Goal: Task Accomplishment & Management: Manage account settings

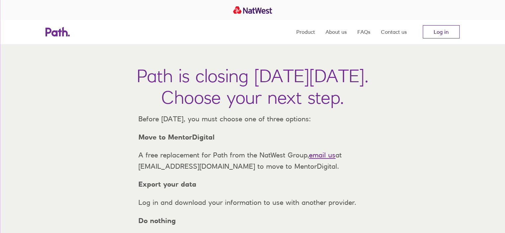
click at [433, 30] on link "Log in" at bounding box center [440, 31] width 37 height 13
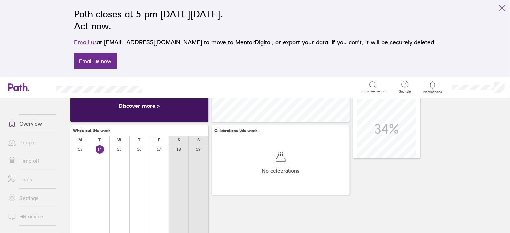
scroll to position [99, 0]
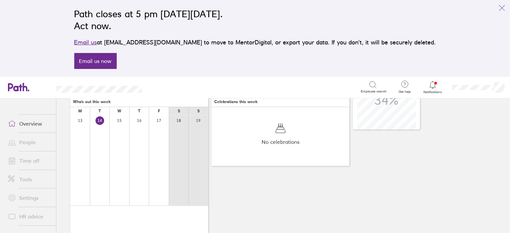
click at [35, 160] on link "Time off" at bounding box center [29, 160] width 53 height 13
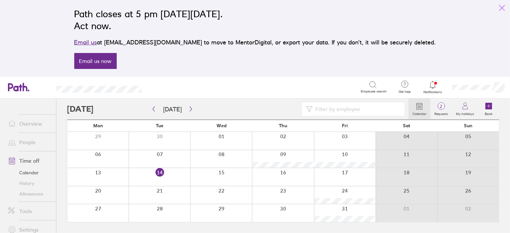
click at [504, 8] on icon "link" at bounding box center [502, 8] width 8 height 8
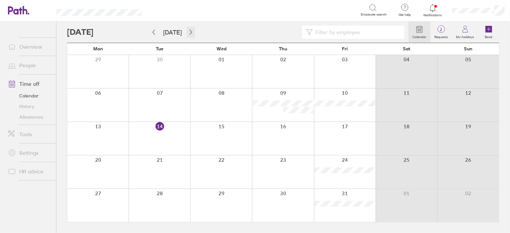
click at [190, 31] on icon "button" at bounding box center [190, 32] width 5 height 5
click at [190, 32] on icon "button" at bounding box center [190, 32] width 5 height 5
click at [151, 32] on icon "button" at bounding box center [153, 32] width 5 height 5
click at [190, 33] on icon "button" at bounding box center [190, 32] width 5 height 5
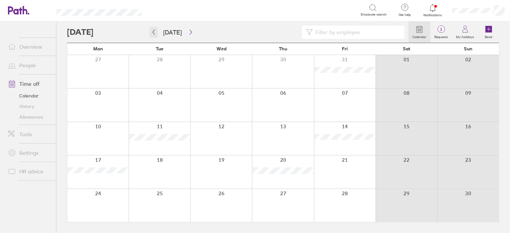
click at [153, 32] on icon "button" at bounding box center [154, 32] width 2 height 5
click at [191, 35] on button "button" at bounding box center [191, 32] width 8 height 11
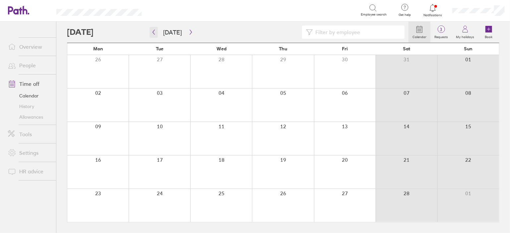
click at [154, 35] on button "button" at bounding box center [154, 32] width 8 height 11
